Goal: Information Seeking & Learning: Learn about a topic

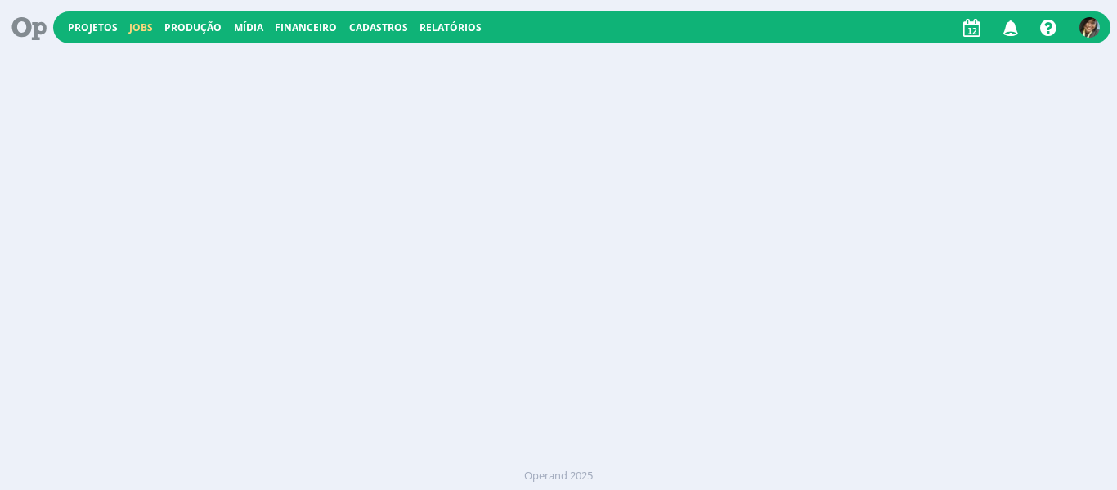
click at [139, 24] on link "Jobs" at bounding box center [141, 27] width 24 height 14
